Goal: Transaction & Acquisition: Purchase product/service

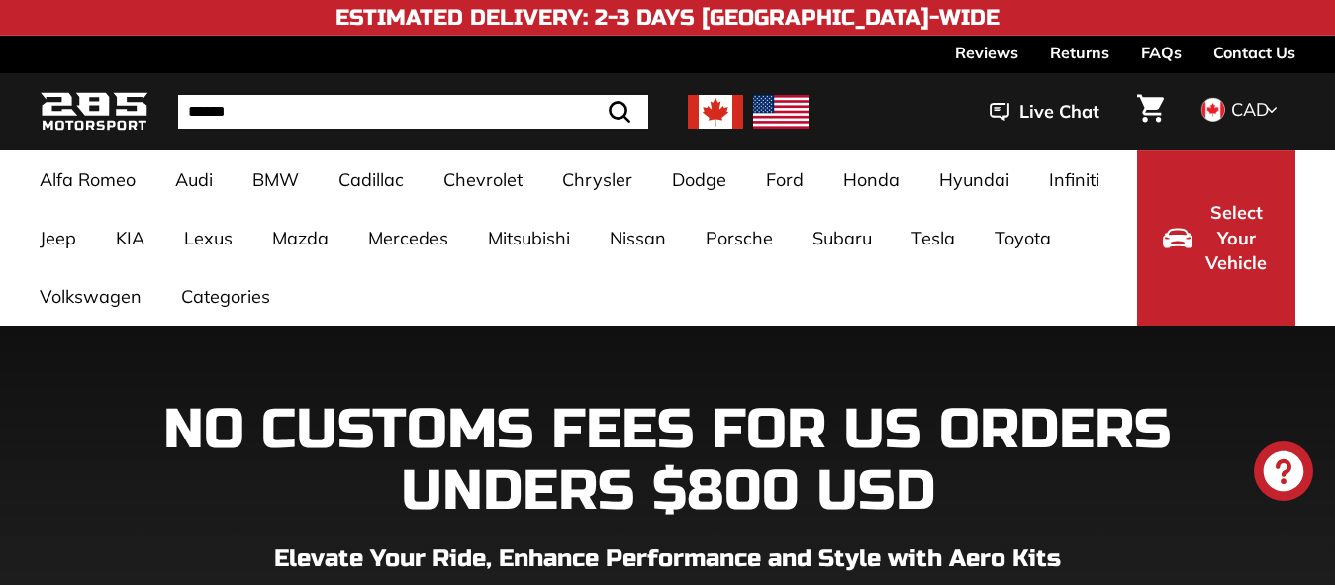
click at [718, 112] on img at bounding box center [715, 112] width 55 height 34
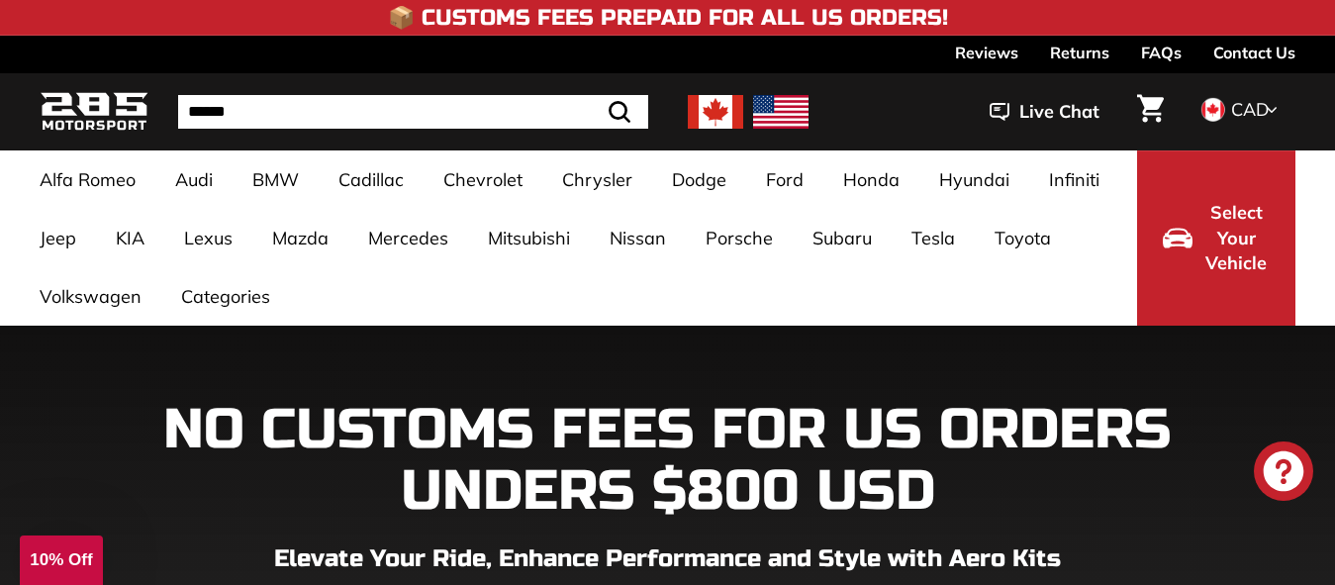
click at [52, 292] on div "Close dialog UNLOCK 10% Off Sign up to receive 10% off your first order and exc…" at bounding box center [667, 292] width 1335 height 585
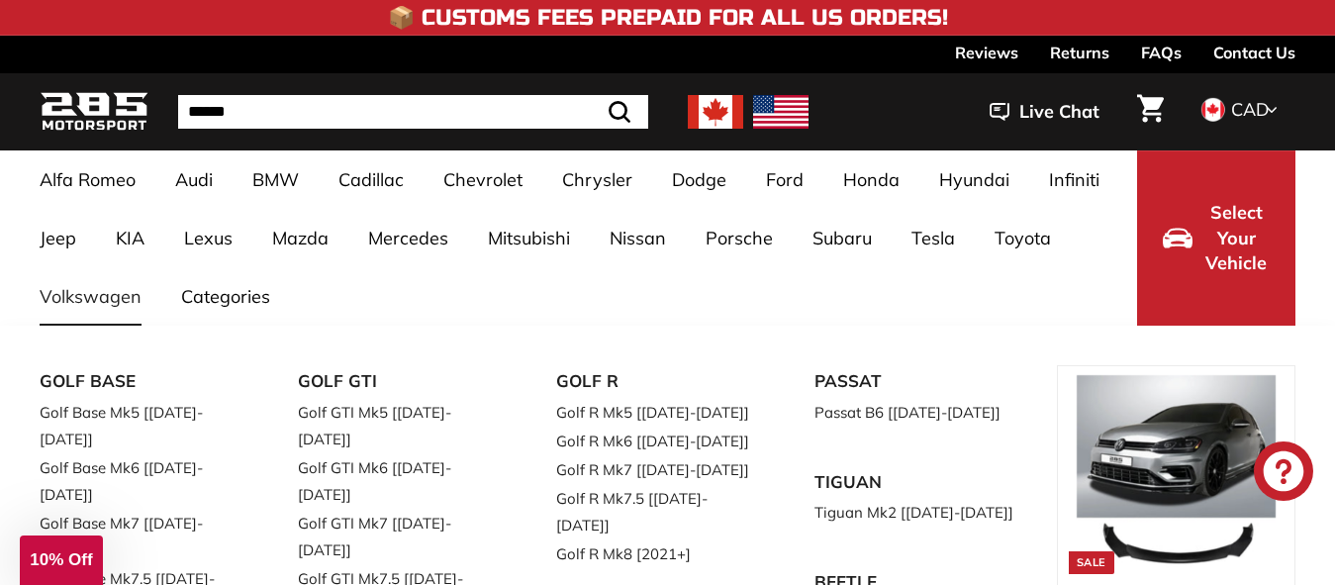
click at [415, 564] on link "Golf GTI Mk7.5 [[DATE]-[DATE]]" at bounding box center [399, 591] width 203 height 55
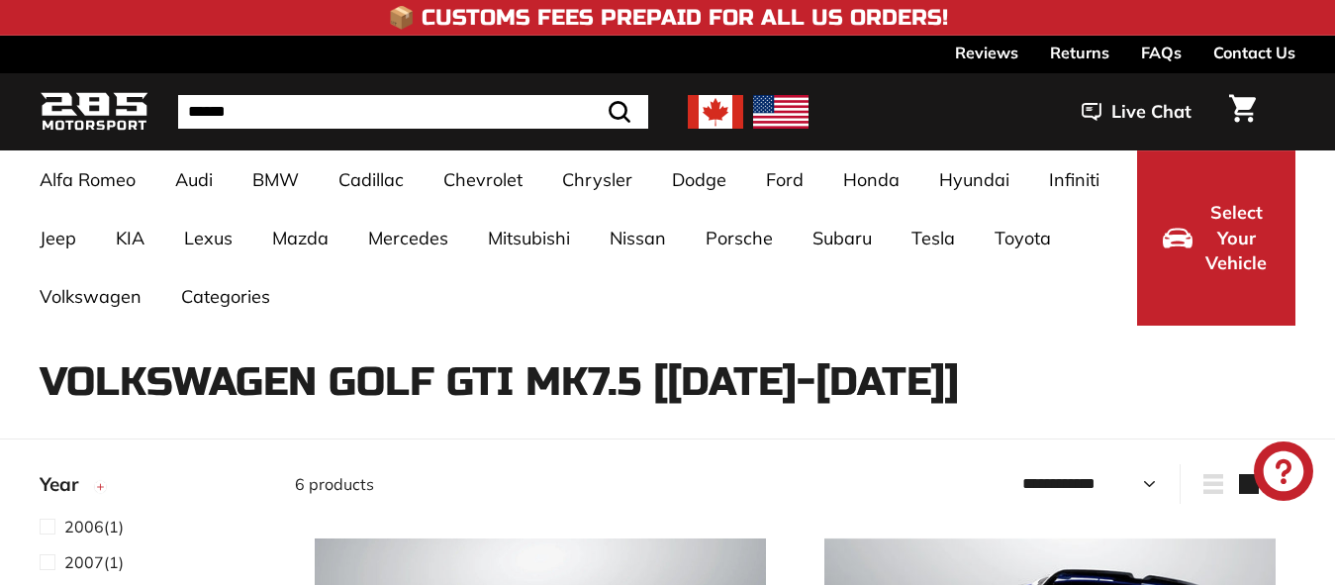
select select "**********"
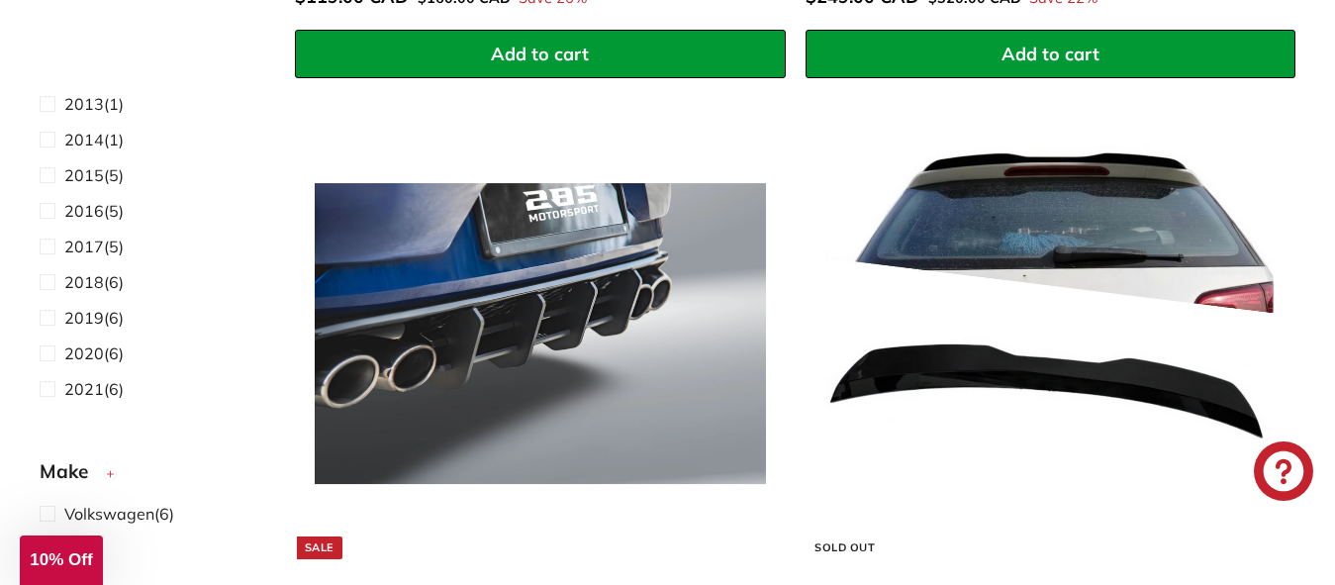
scroll to position [1187, 0]
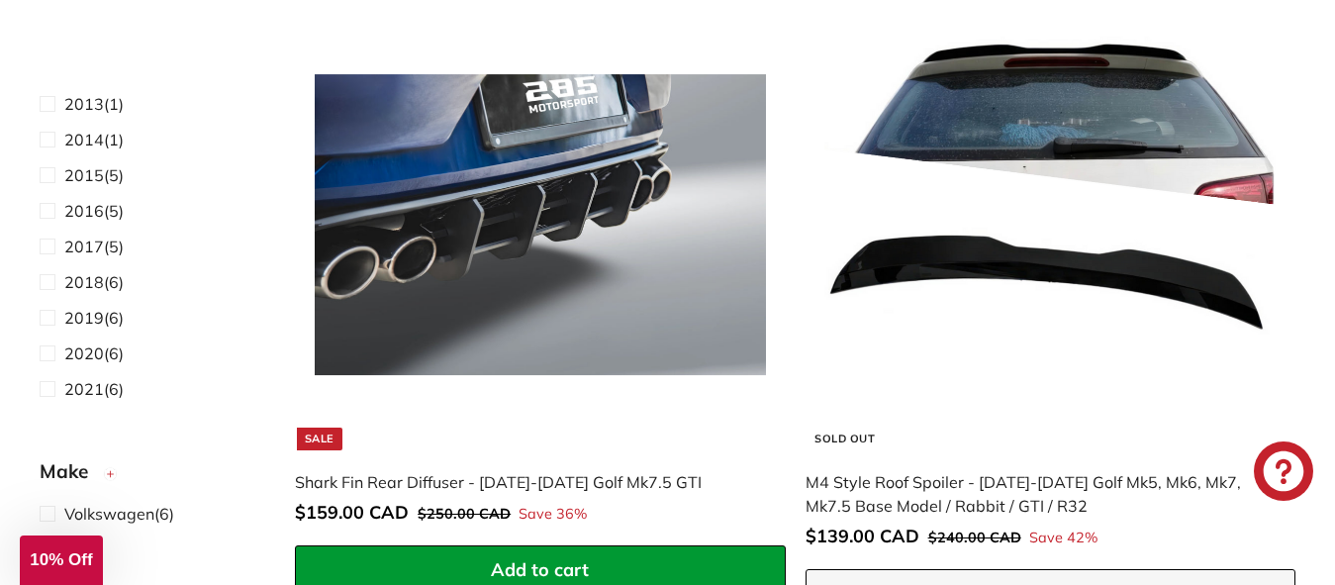
click at [522, 180] on img at bounding box center [540, 224] width 451 height 451
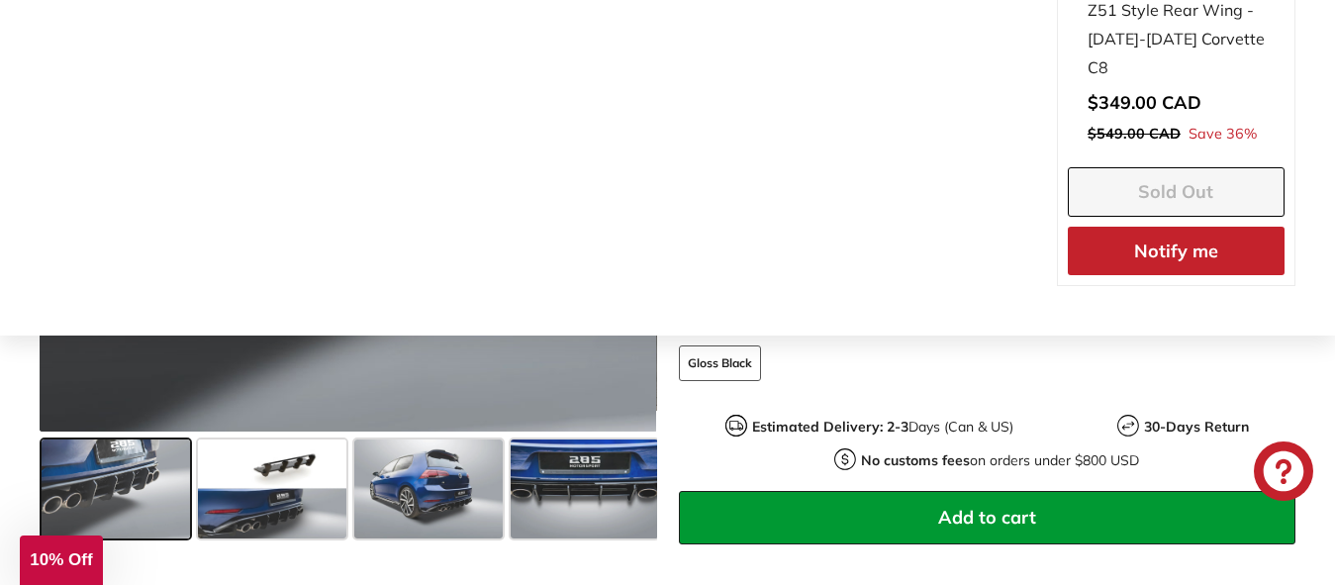
scroll to position [594, 0]
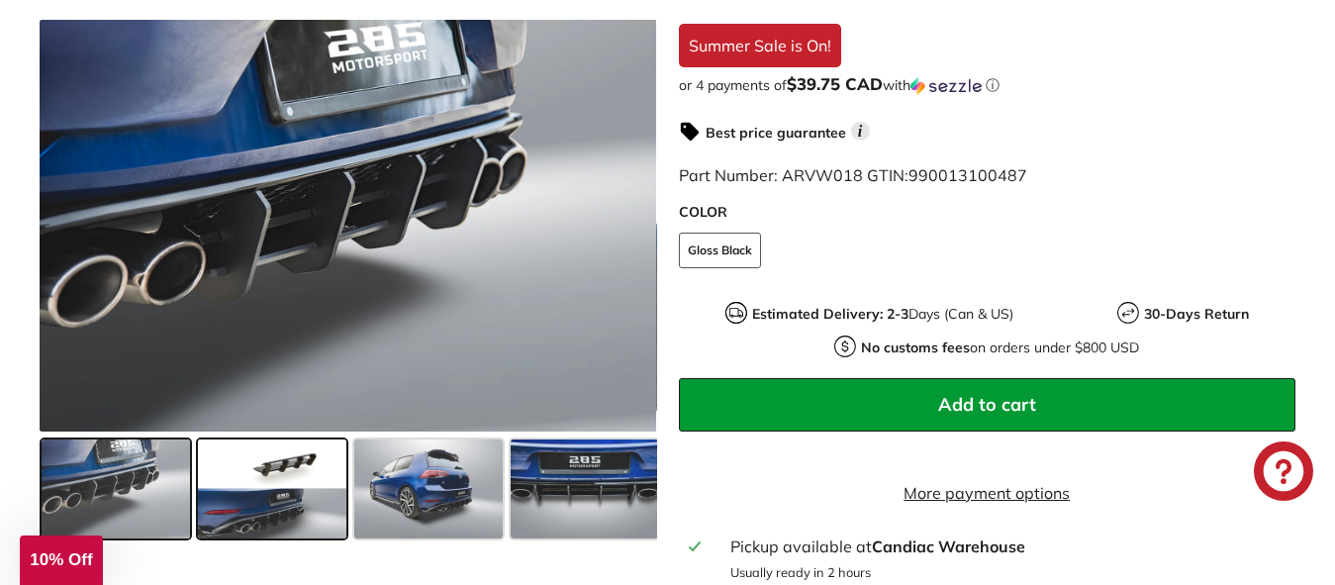
click at [293, 462] on span at bounding box center [272, 488] width 148 height 99
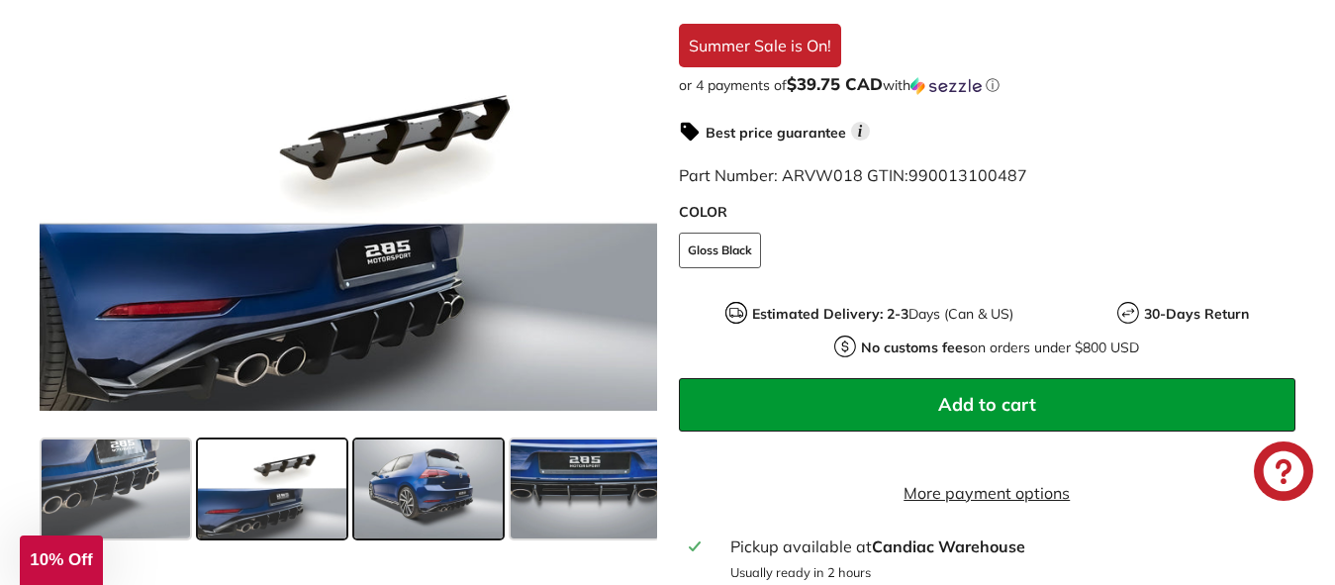
click at [449, 474] on span at bounding box center [428, 488] width 148 height 99
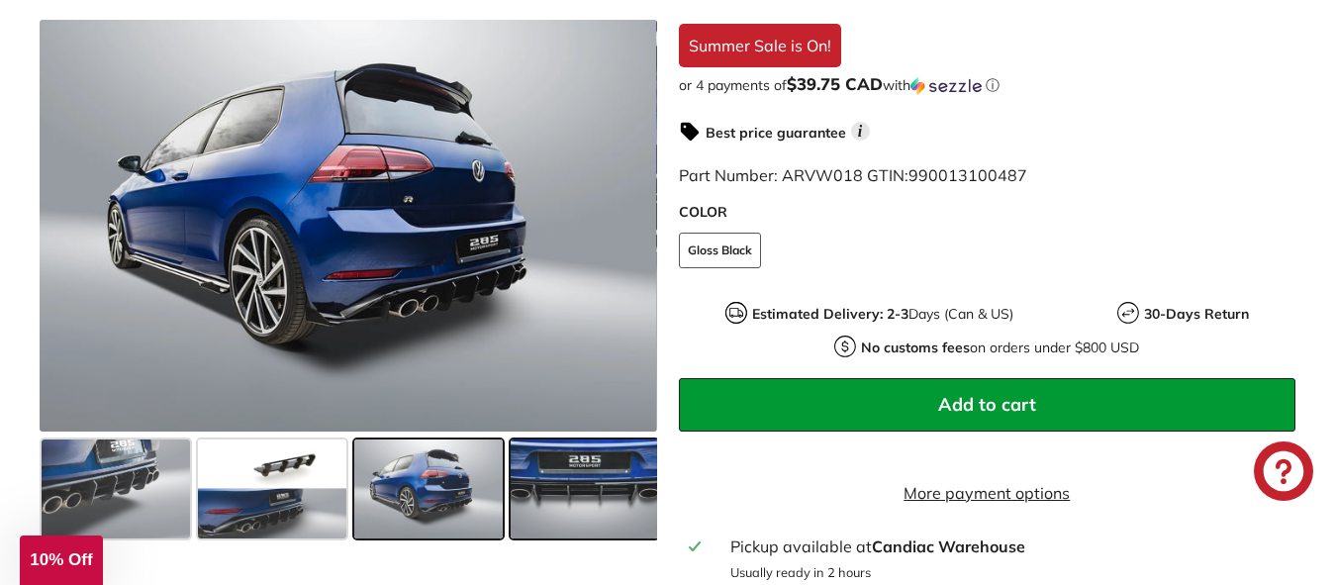
click at [579, 474] on span at bounding box center [585, 488] width 148 height 99
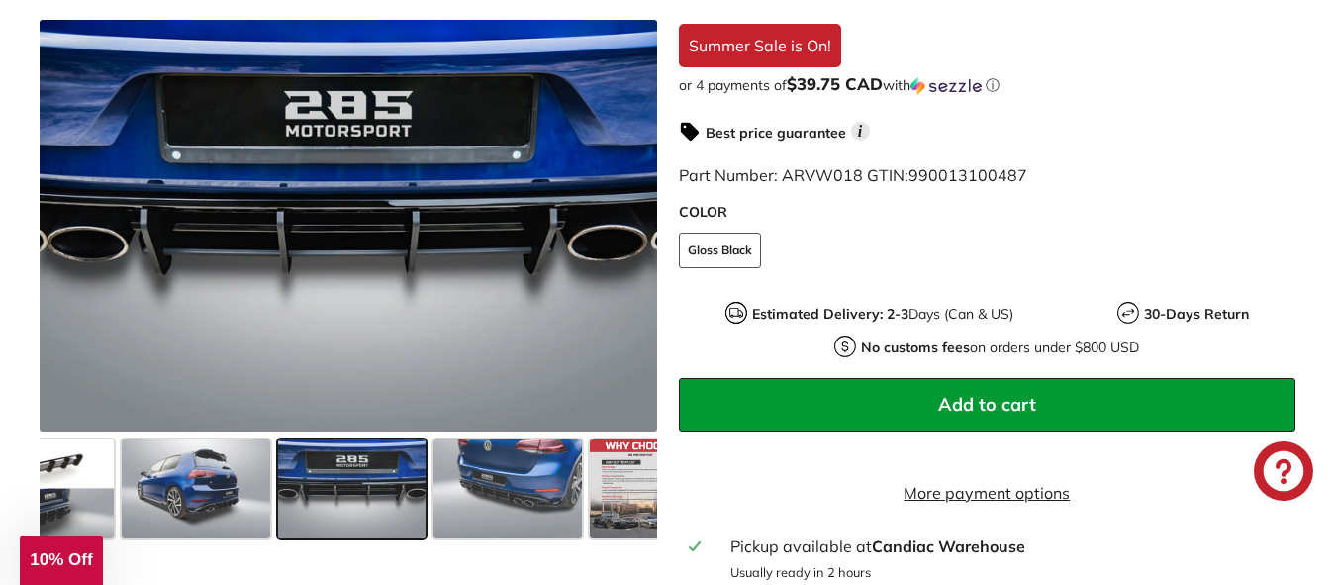
scroll to position [0, 236]
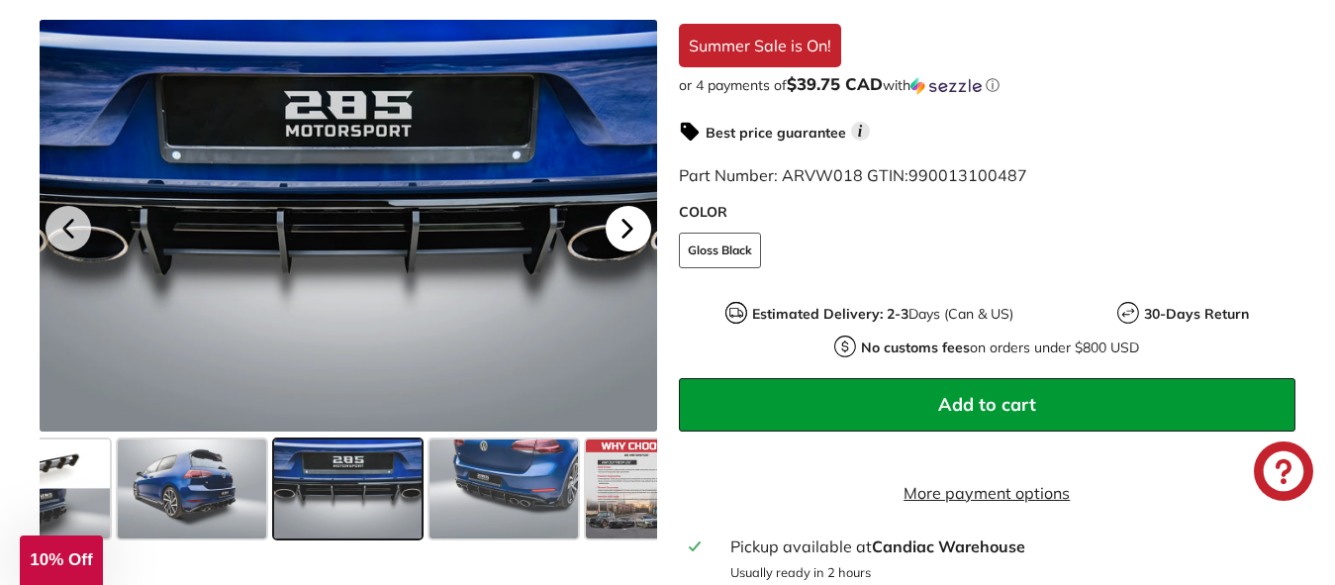
click at [624, 225] on icon at bounding box center [626, 229] width 8 height 17
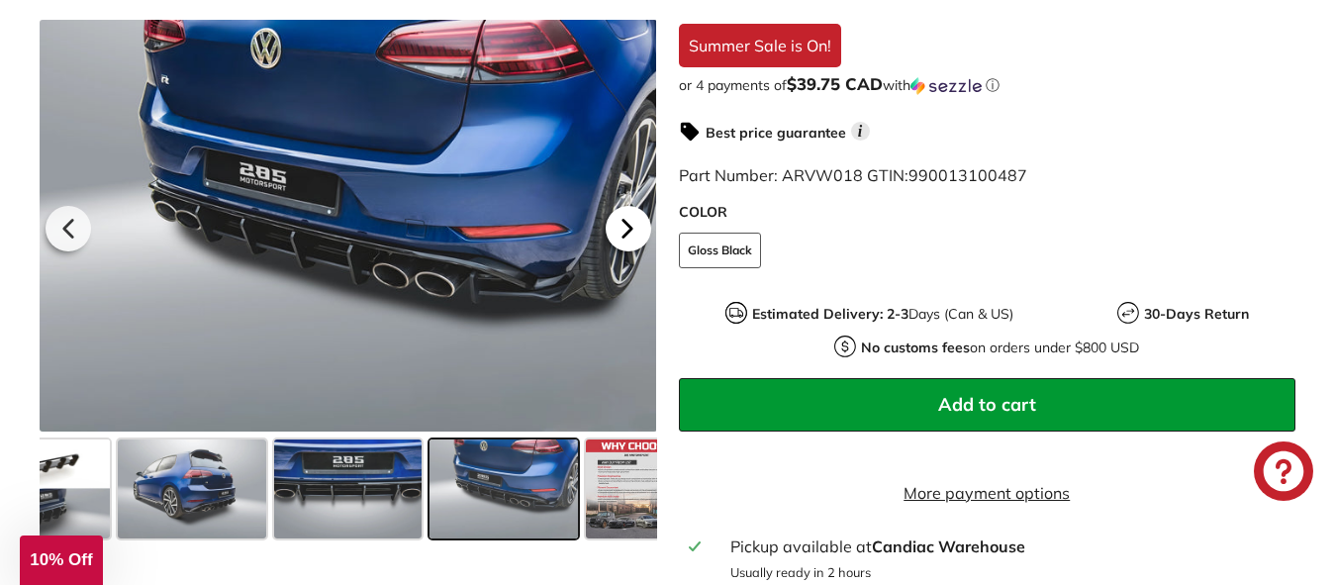
click at [624, 225] on icon at bounding box center [626, 229] width 8 height 17
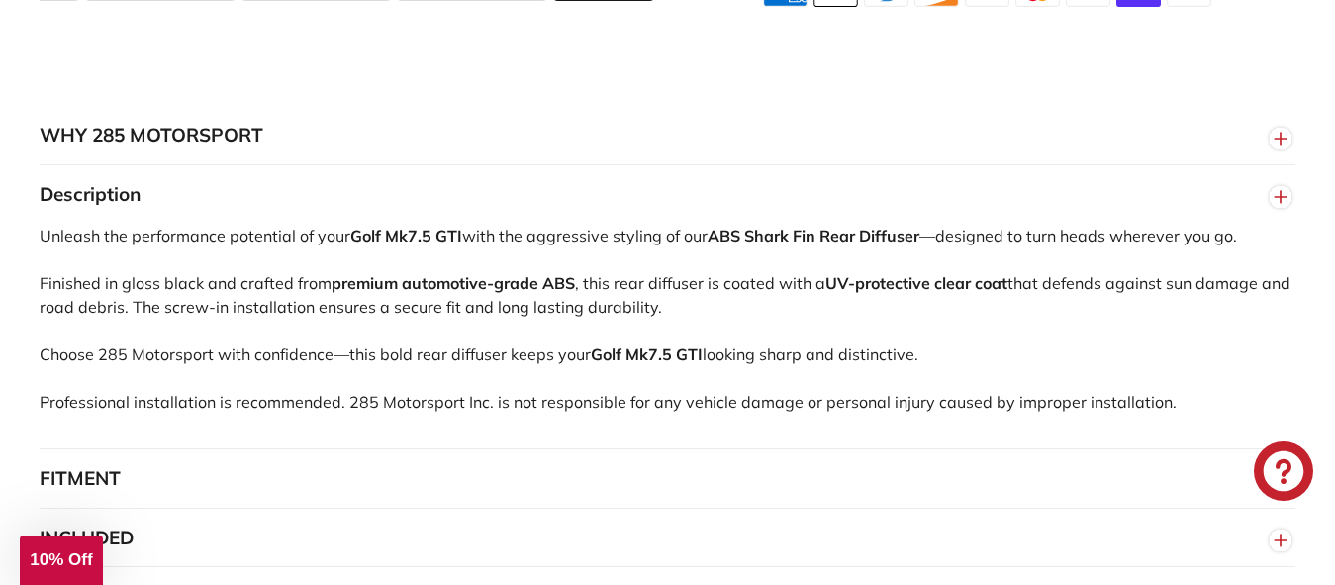
scroll to position [989, 0]
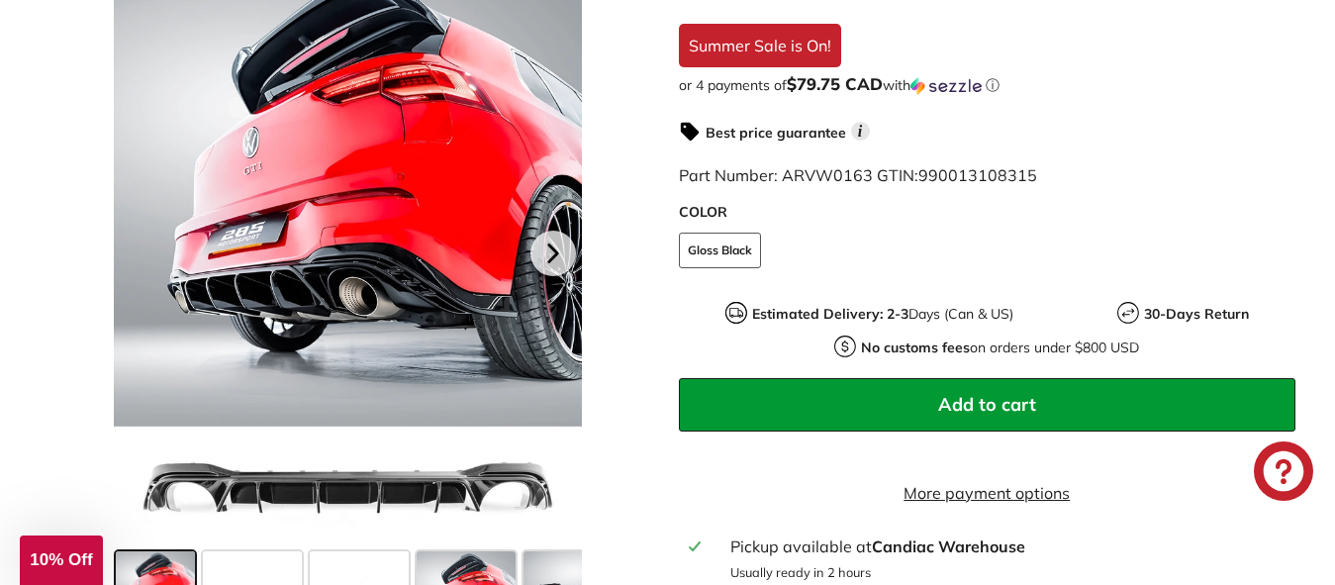
scroll to position [791, 0]
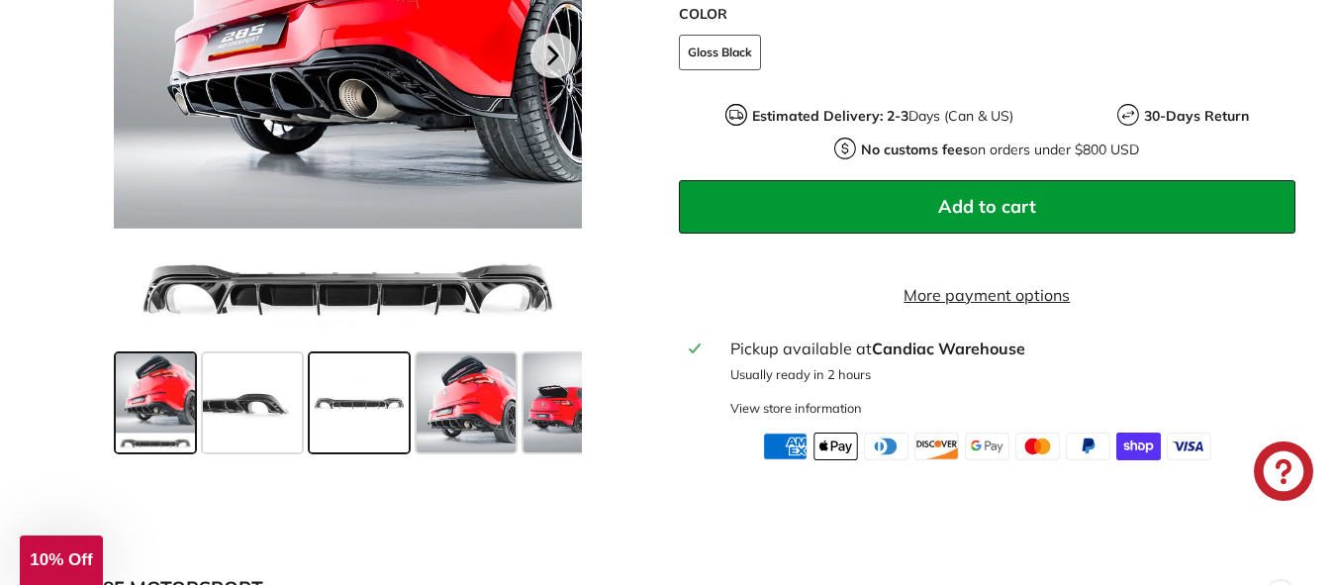
click at [385, 429] on span at bounding box center [359, 402] width 99 height 99
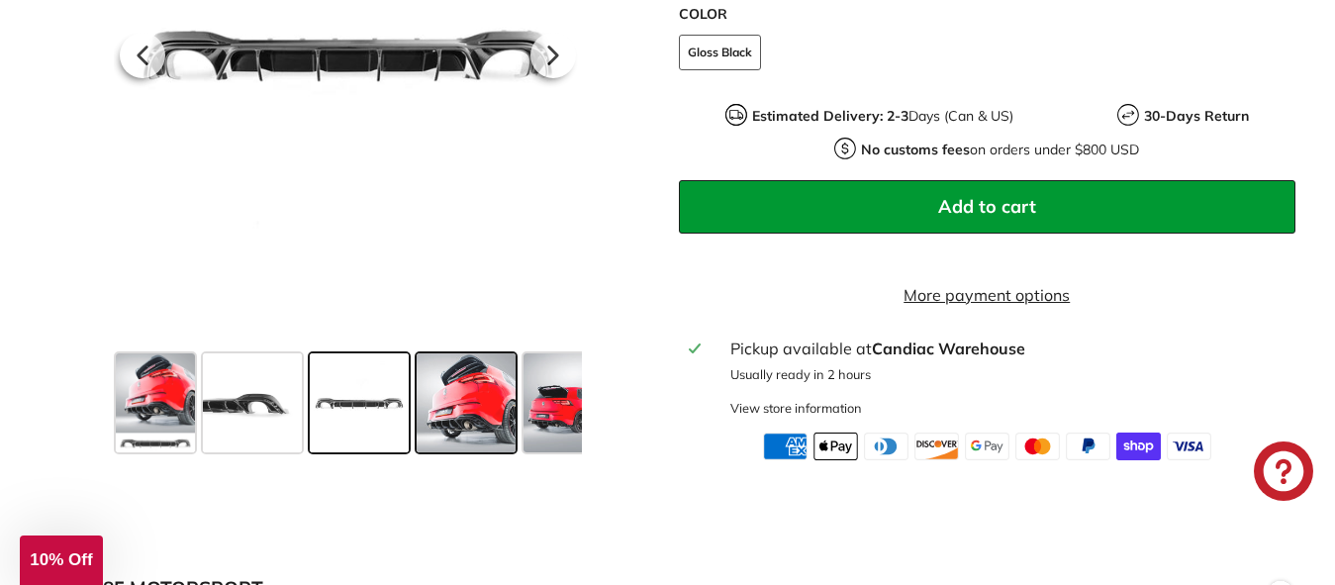
click at [463, 410] on span at bounding box center [466, 402] width 99 height 99
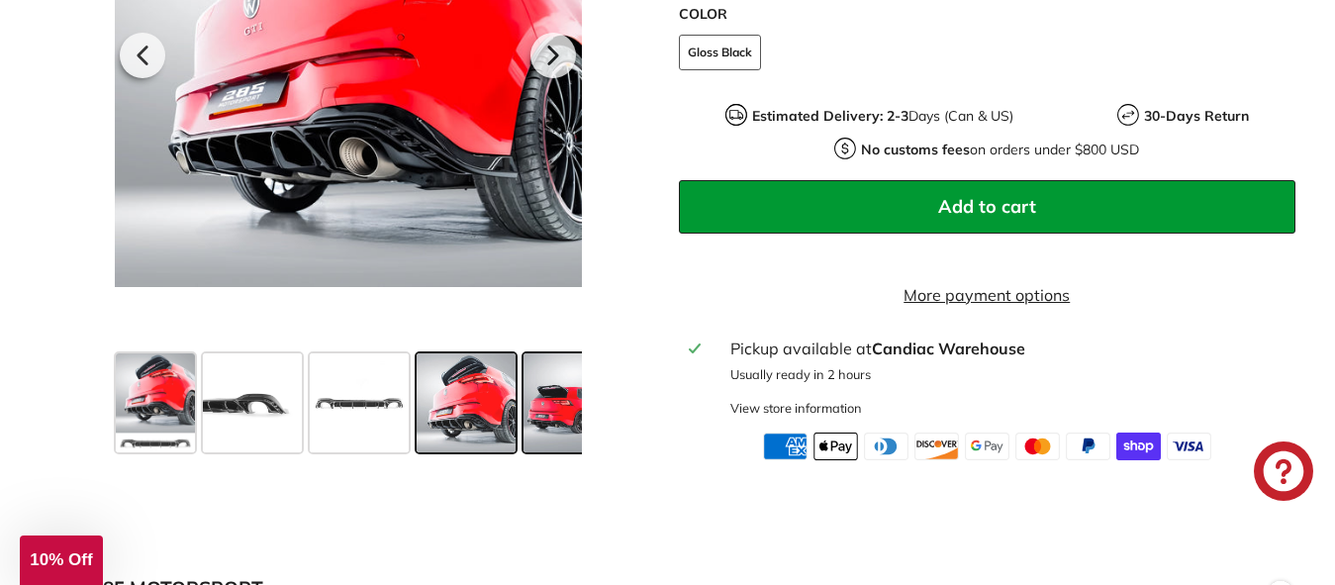
click at [551, 427] on span at bounding box center [572, 402] width 99 height 99
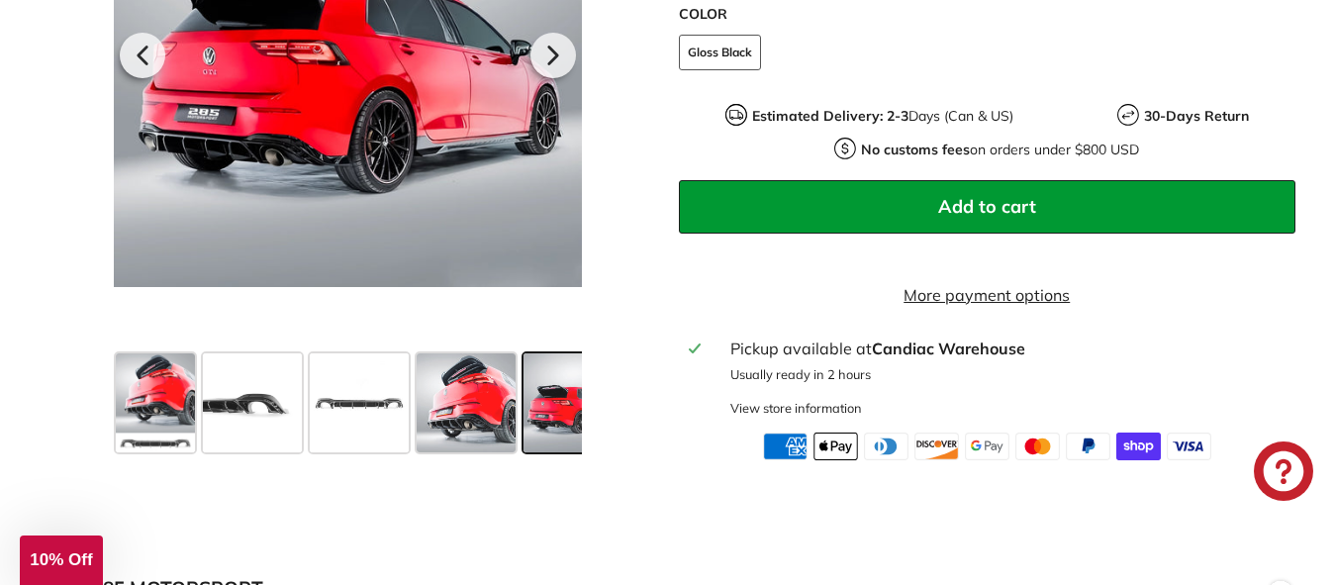
scroll to position [0, 151]
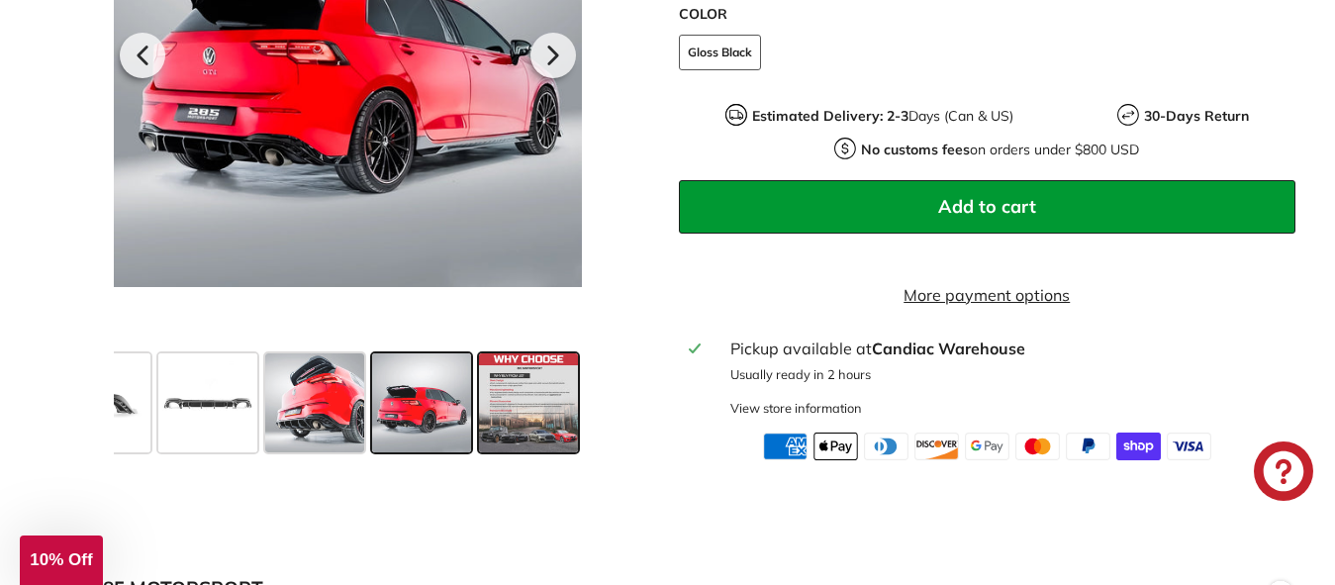
click at [538, 413] on span at bounding box center [528, 402] width 99 height 99
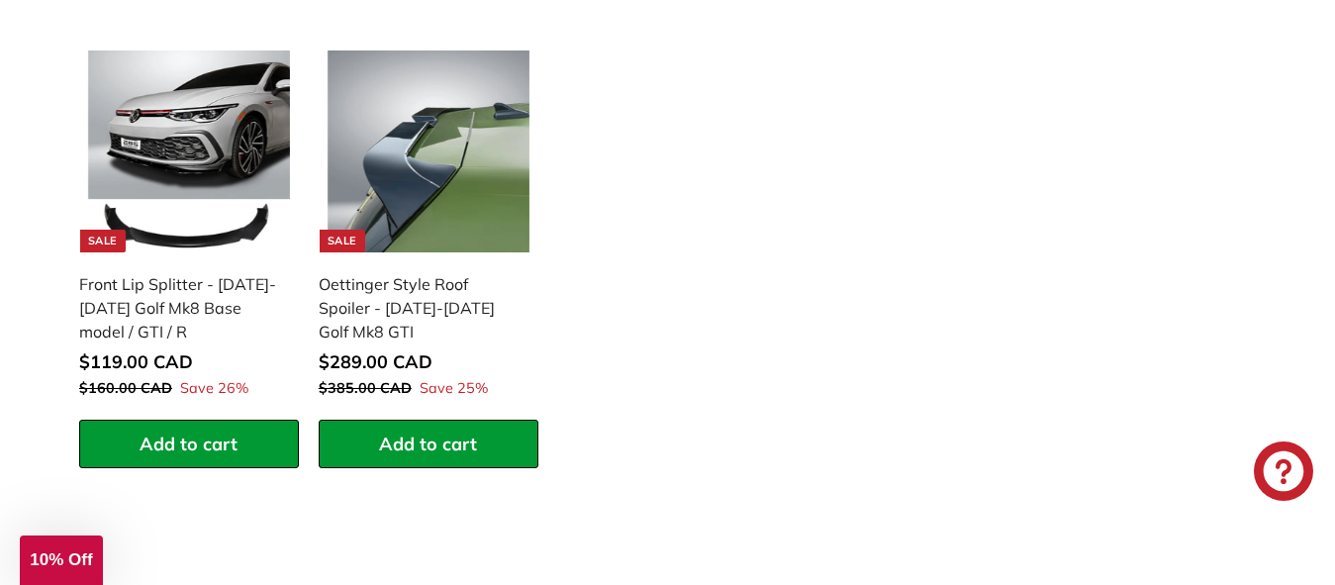
scroll to position [1682, 0]
